Goal: Information Seeking & Learning: Find contact information

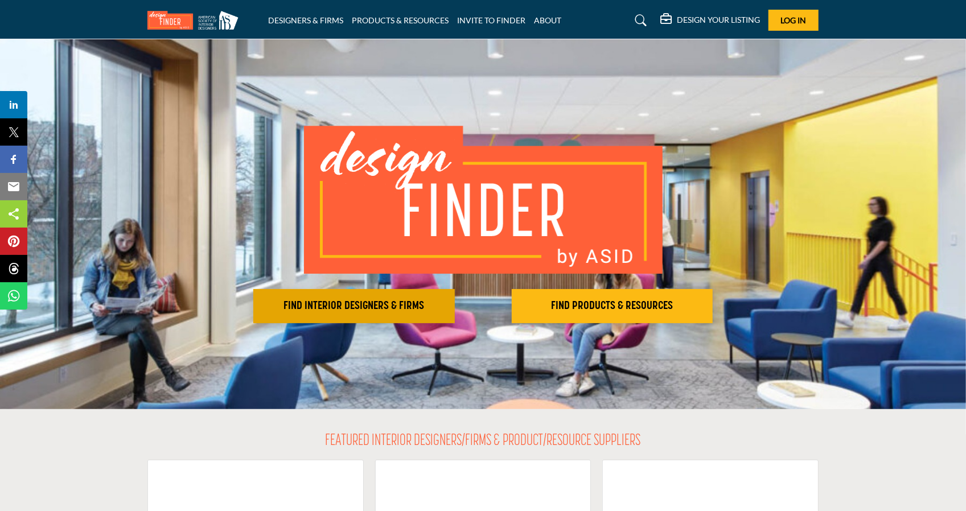
click at [395, 309] on h2 "FIND INTERIOR DESIGNERS & FIRMS" at bounding box center [354, 307] width 195 height 14
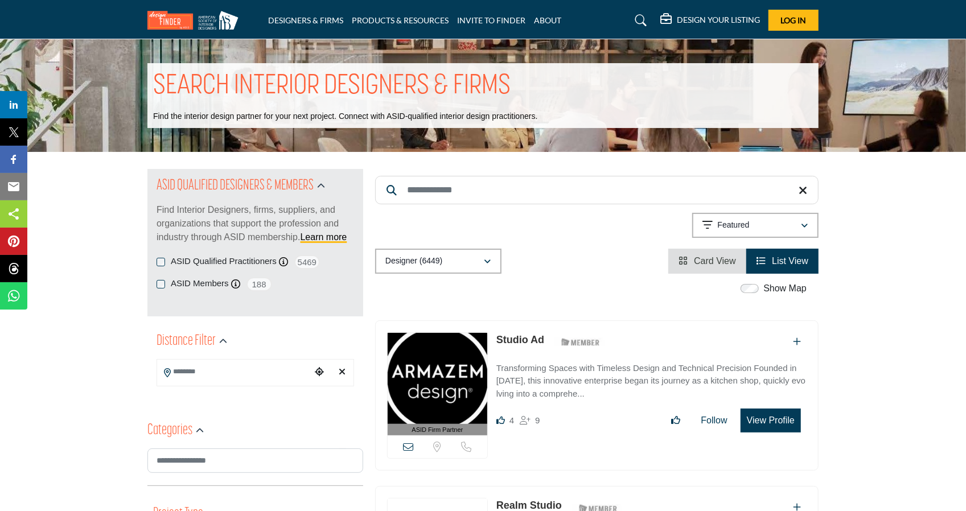
drag, startPoint x: 237, startPoint y: 257, endPoint x: 181, endPoint y: 299, distance: 70.0
click at [237, 257] on label "ASID Qualified Practitioners" at bounding box center [224, 261] width 106 height 13
click at [446, 195] on input "Search Keyword" at bounding box center [597, 190] width 444 height 28
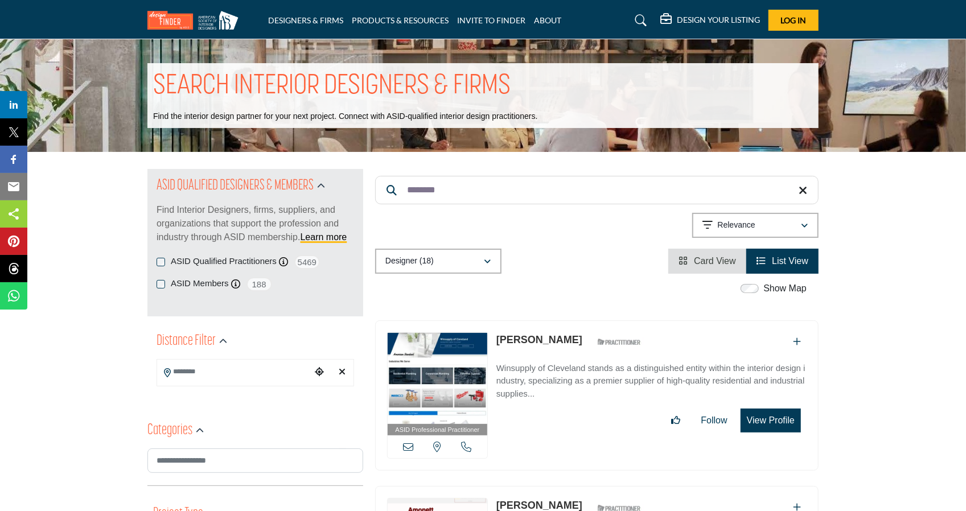
type input "*********"
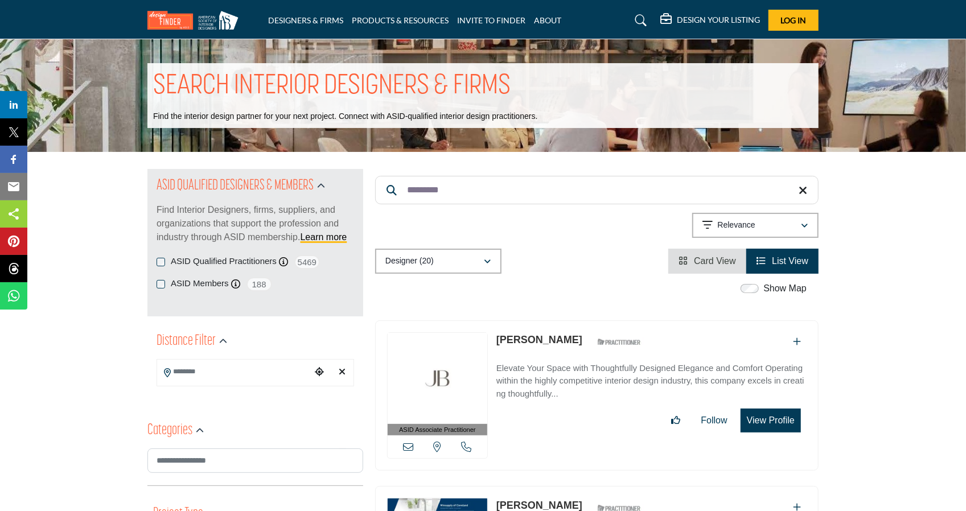
drag, startPoint x: 478, startPoint y: 192, endPoint x: 350, endPoint y: 188, distance: 128.2
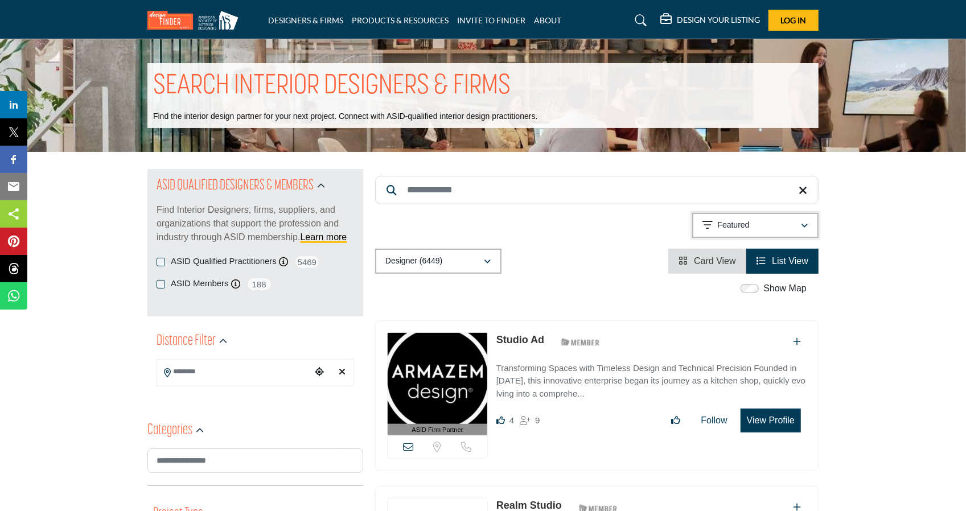
click at [744, 224] on p "Featured" at bounding box center [734, 225] width 32 height 11
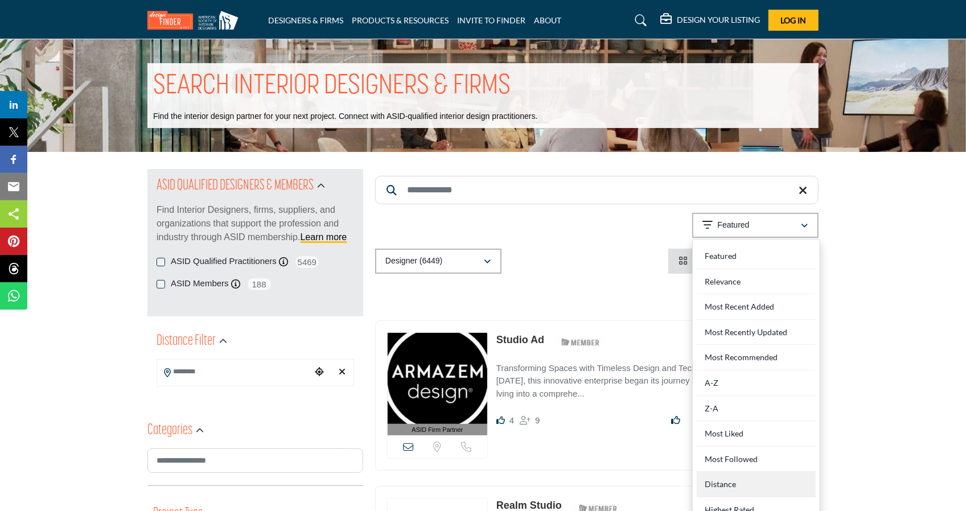
click at [753, 479] on div "Distance" at bounding box center [756, 485] width 119 height 26
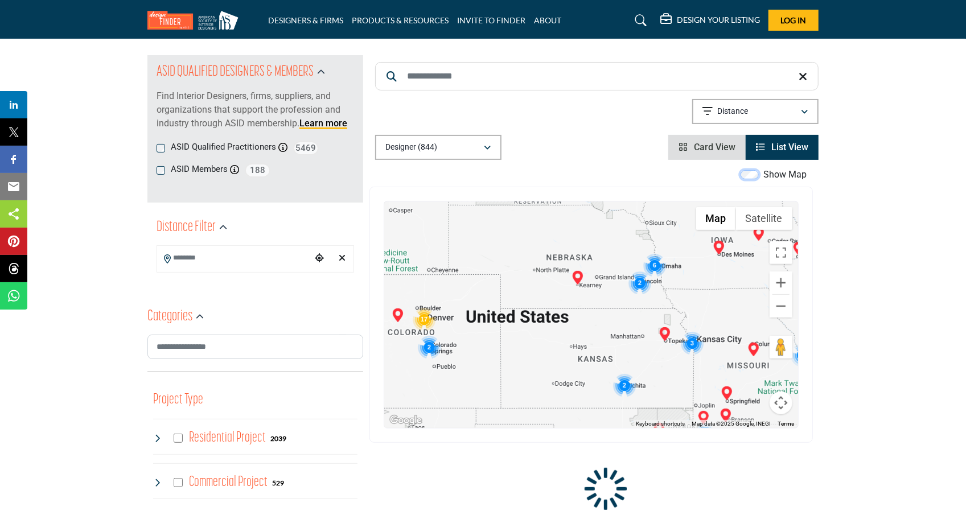
scroll to position [113, 0]
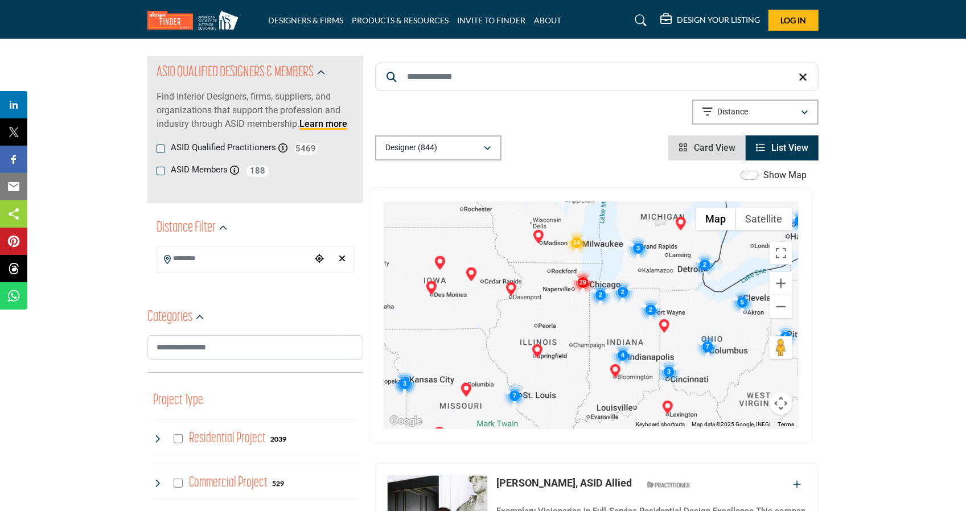
drag, startPoint x: 710, startPoint y: 280, endPoint x: 403, endPoint y: 319, distance: 309.4
click at [403, 319] on div at bounding box center [591, 315] width 414 height 227
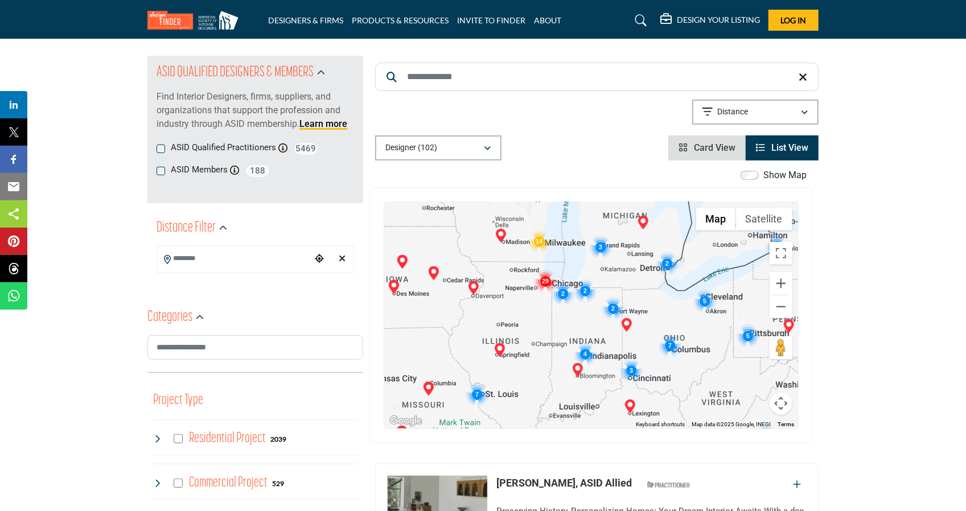
click at [691, 308] on div at bounding box center [591, 315] width 414 height 227
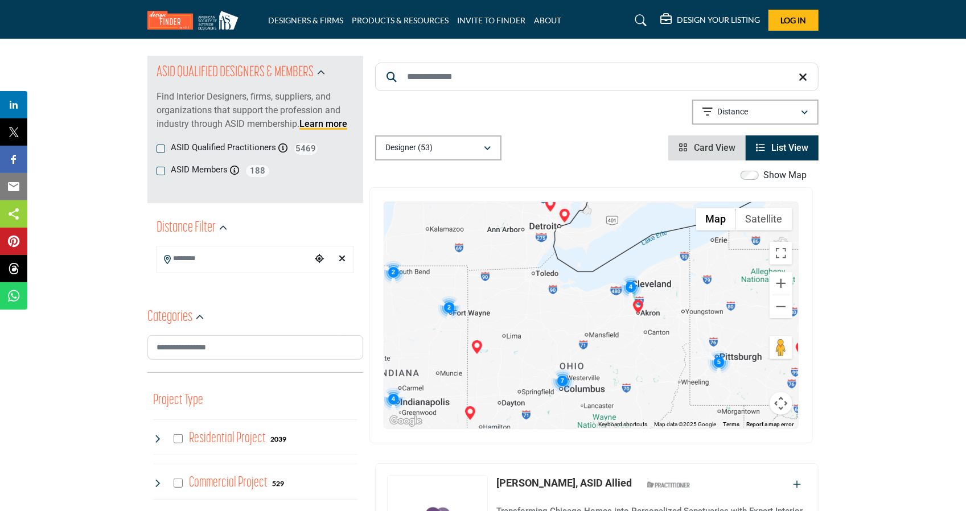
drag, startPoint x: 690, startPoint y: 308, endPoint x: 601, endPoint y: 306, distance: 88.9
click at [601, 306] on div at bounding box center [591, 315] width 414 height 227
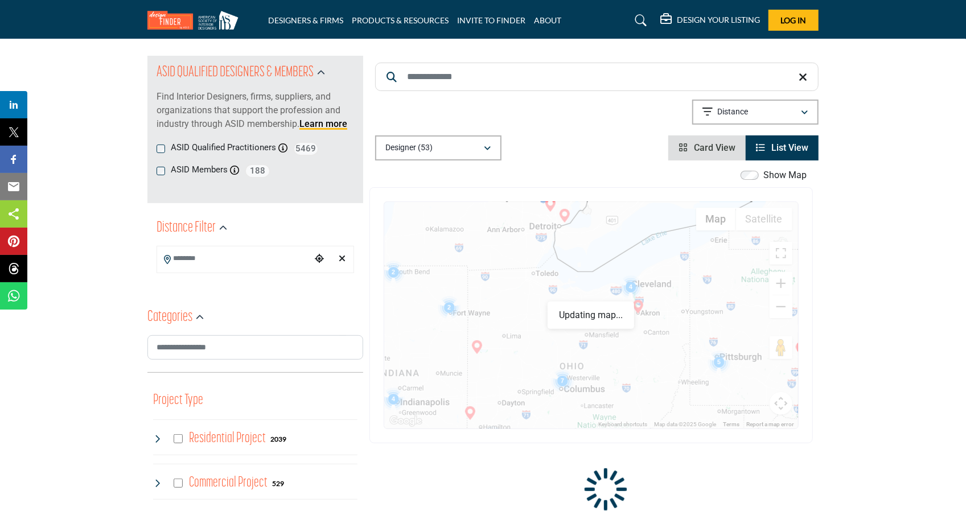
click at [602, 306] on div at bounding box center [591, 315] width 414 height 227
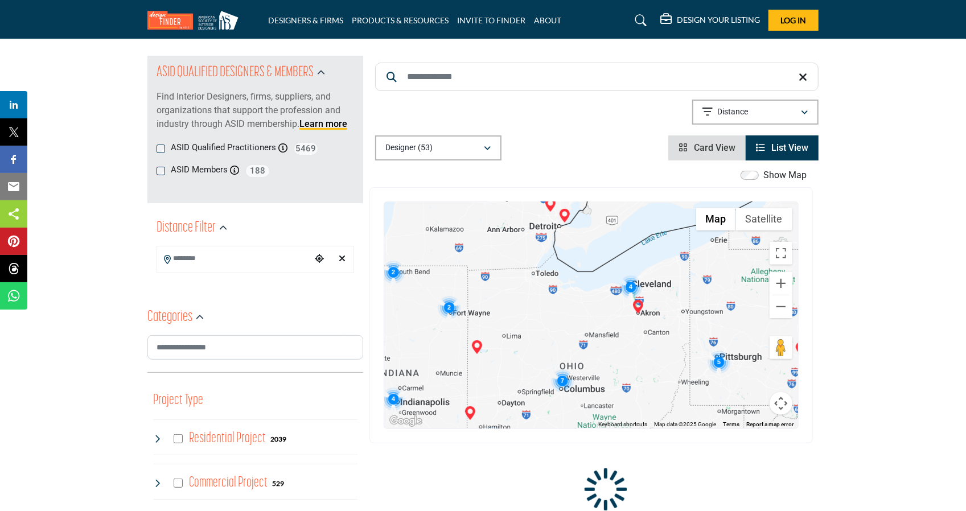
click at [602, 304] on div at bounding box center [591, 315] width 414 height 227
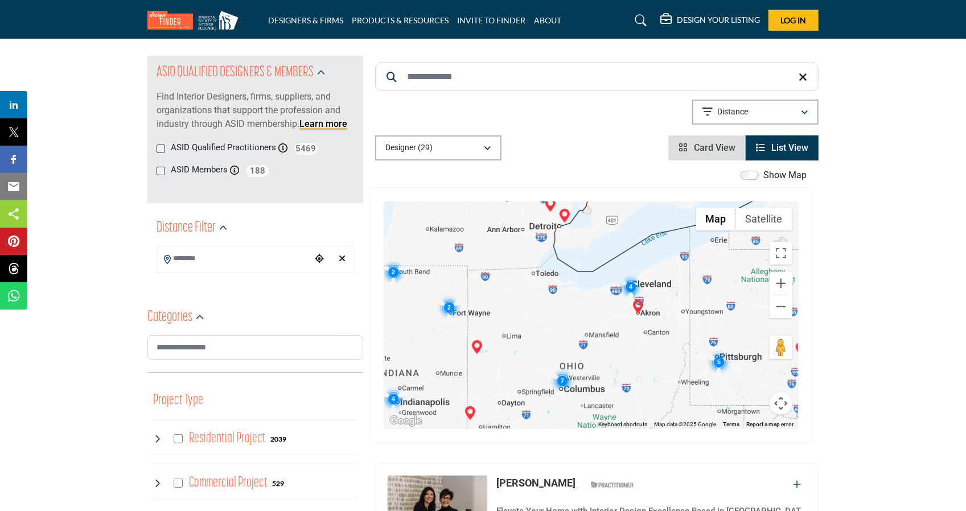
click at [602, 304] on div at bounding box center [591, 315] width 414 height 227
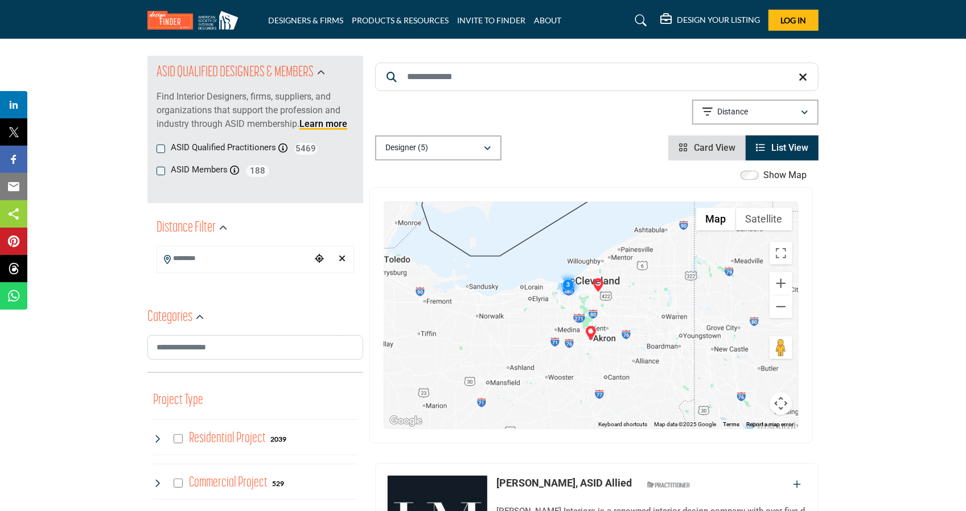
drag, startPoint x: 633, startPoint y: 290, endPoint x: 546, endPoint y: 308, distance: 89.0
click at [546, 308] on div at bounding box center [591, 315] width 414 height 227
